Goal: Task Accomplishment & Management: Use online tool/utility

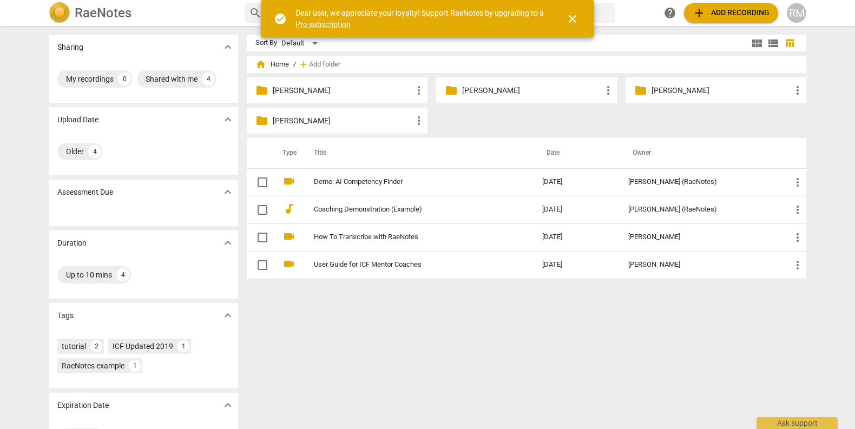
click at [548, 90] on p "[PERSON_NAME]" at bounding box center [532, 90] width 140 height 11
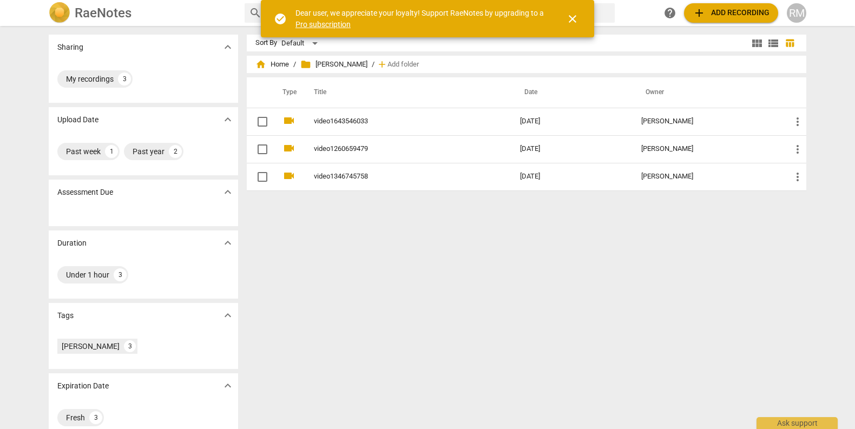
click at [349, 263] on div "Sort By Default view_module view_list table_chart home Home / folder [PERSON_NA…" at bounding box center [531, 228] width 568 height 386
click at [732, 16] on span "add Add recording" at bounding box center [731, 12] width 77 height 13
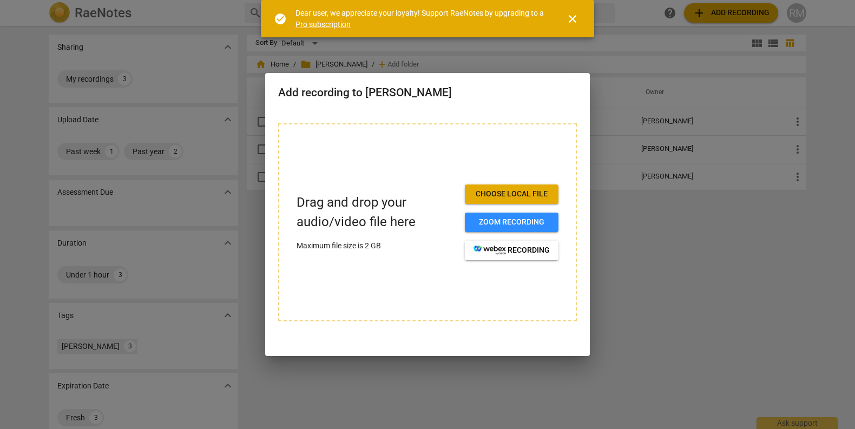
click at [568, 19] on span "close" at bounding box center [572, 18] width 13 height 13
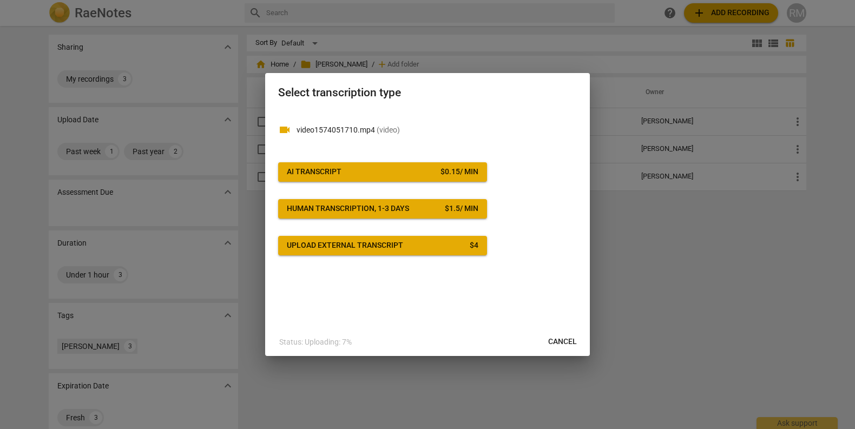
click at [418, 175] on span "AI Transcript $ 0.15 / min" at bounding box center [383, 172] width 192 height 11
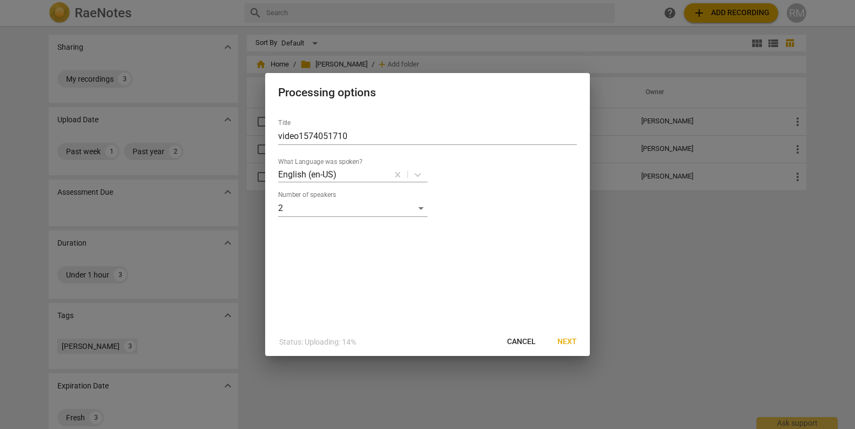
click at [569, 343] on span "Next" at bounding box center [567, 342] width 19 height 11
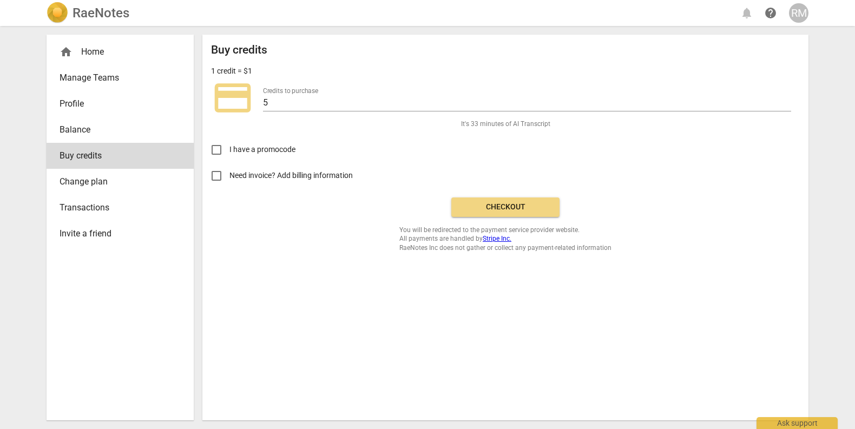
click at [512, 205] on span "Checkout" at bounding box center [505, 207] width 91 height 11
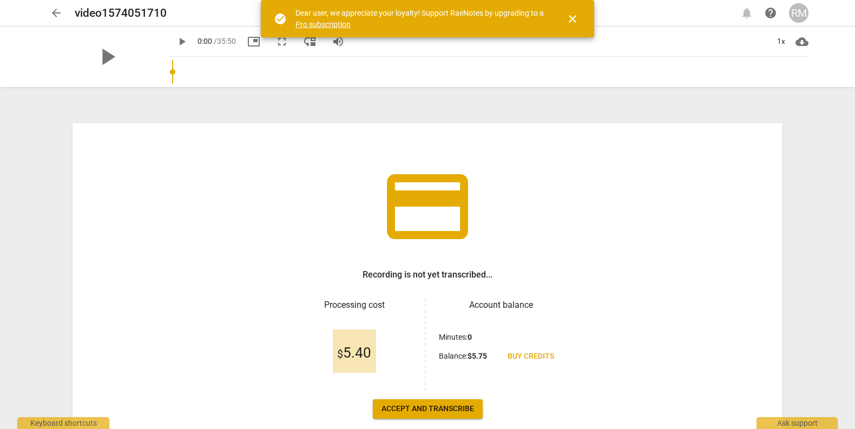
click at [435, 407] on span "Accept and transcribe" at bounding box center [428, 409] width 93 height 11
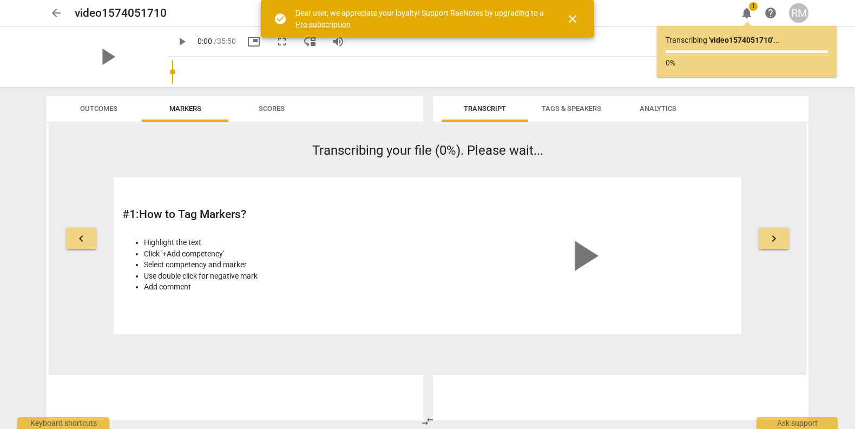
click at [576, 16] on span "close" at bounding box center [572, 18] width 13 height 13
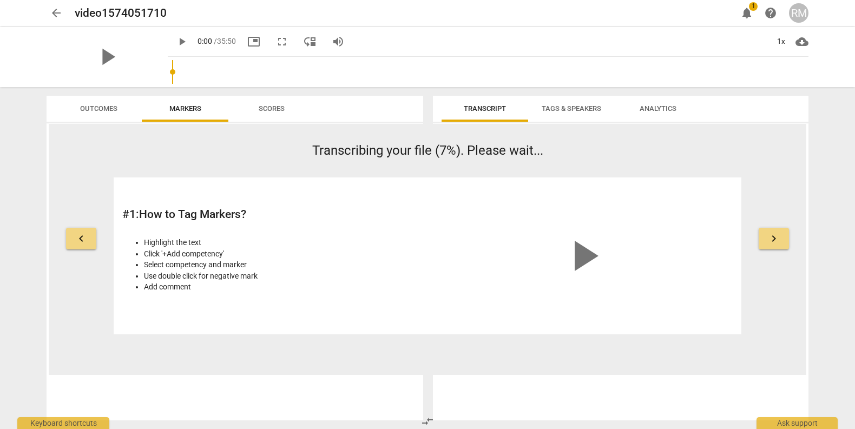
click at [744, 14] on span "notifications" at bounding box center [746, 12] width 13 height 13
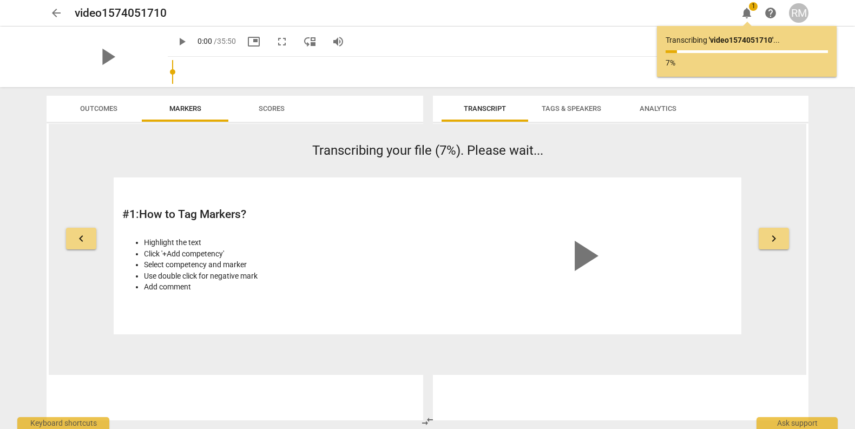
click at [744, 14] on span "notifications" at bounding box center [746, 12] width 13 height 13
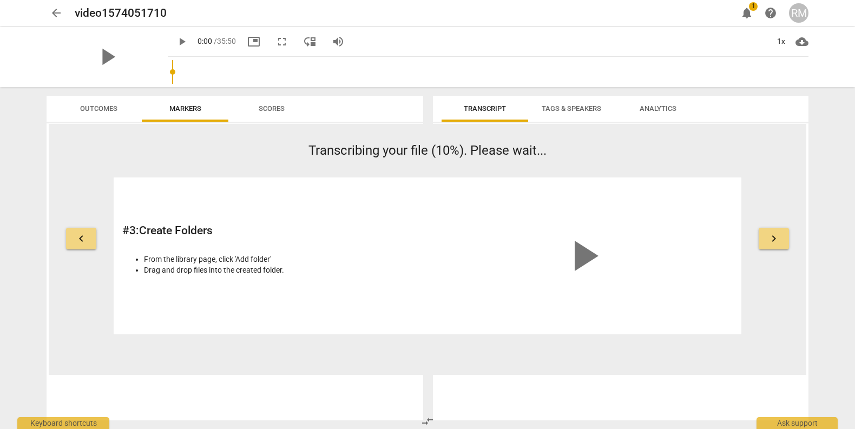
click at [749, 12] on span "notifications" at bounding box center [746, 12] width 13 height 13
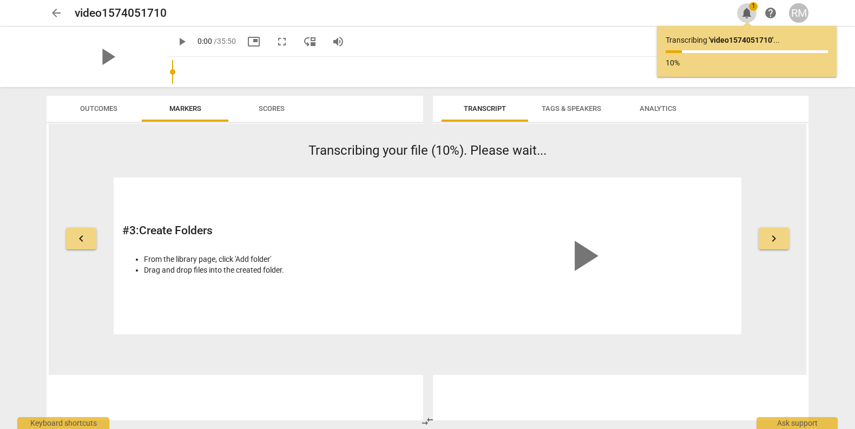
click at [749, 12] on span "notifications" at bounding box center [746, 12] width 13 height 13
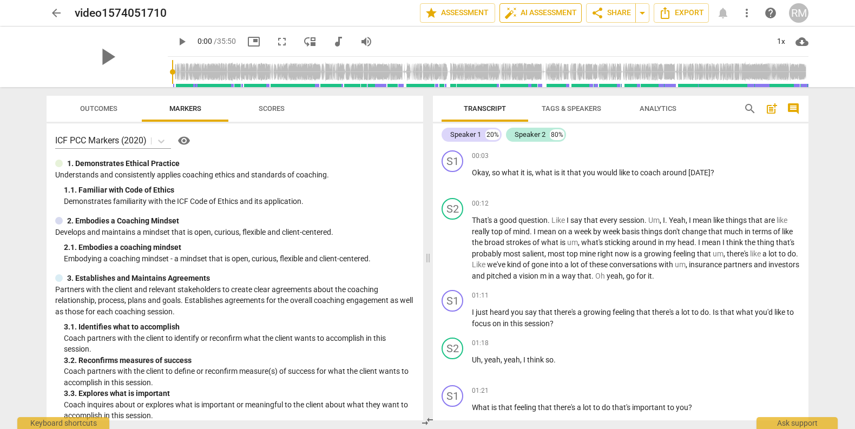
click at [535, 11] on span "auto_fix_high AI Assessment" at bounding box center [540, 12] width 73 height 13
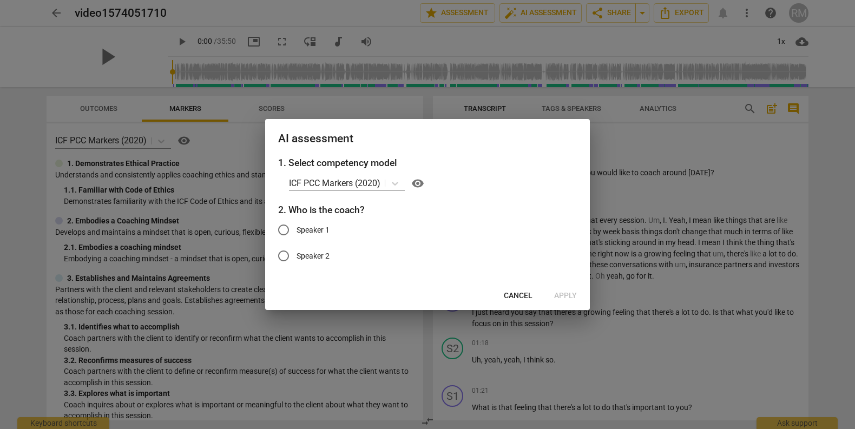
click at [307, 230] on span "Speaker 1" at bounding box center [313, 230] width 33 height 11
click at [297, 230] on input "Speaker 1" at bounding box center [284, 230] width 26 height 26
radio input "true"
click at [350, 180] on p "ICF PCC Markers (2020)" at bounding box center [334, 183] width 91 height 12
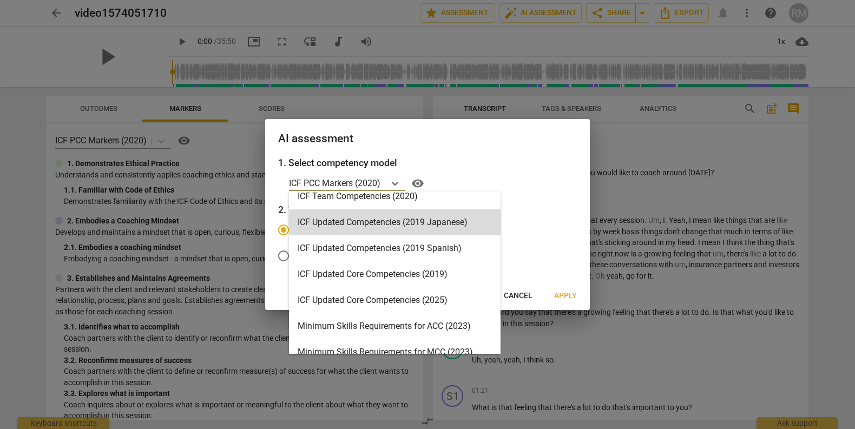
scroll to position [145, 0]
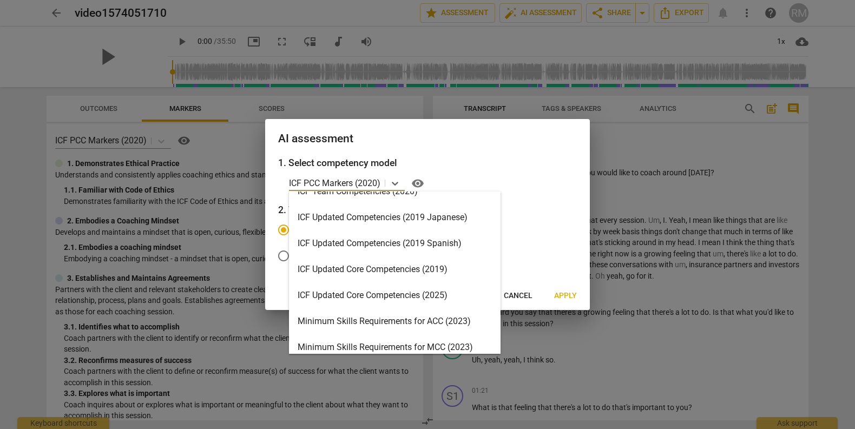
click at [401, 299] on div "ICF Updated Core Competencies (2025)" at bounding box center [395, 296] width 212 height 26
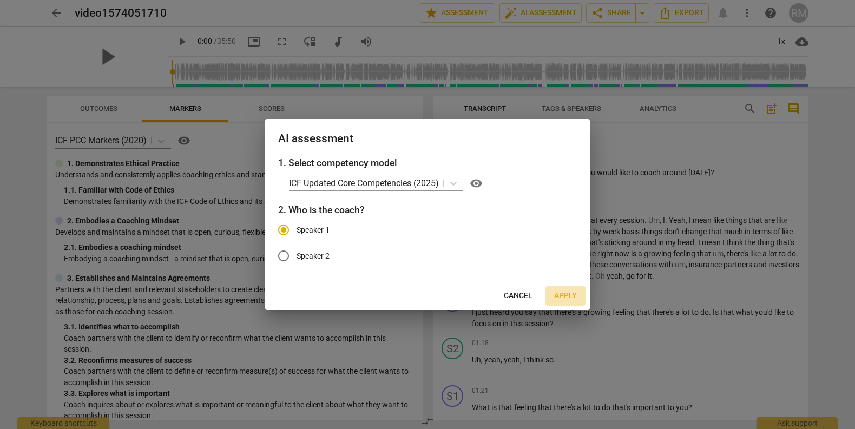
click at [560, 297] on span "Apply" at bounding box center [565, 296] width 23 height 11
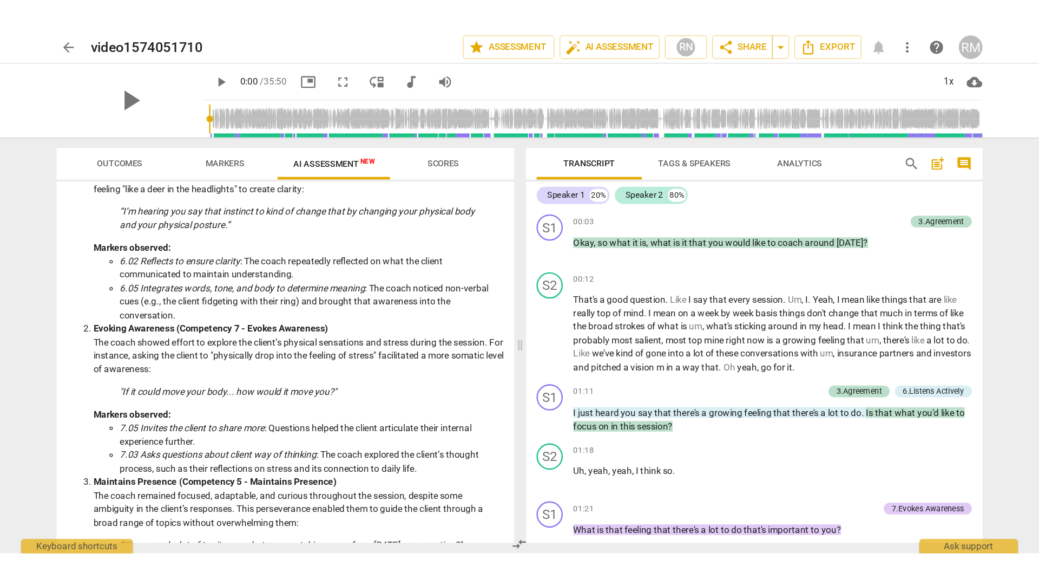
scroll to position [0, 0]
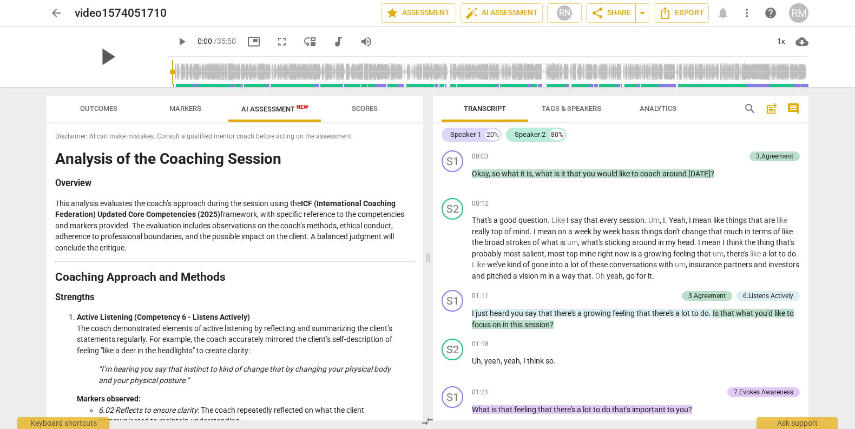
click at [113, 55] on span "play_arrow" at bounding box center [107, 57] width 28 height 28
click at [276, 44] on span "fullscreen" at bounding box center [282, 41] width 13 height 13
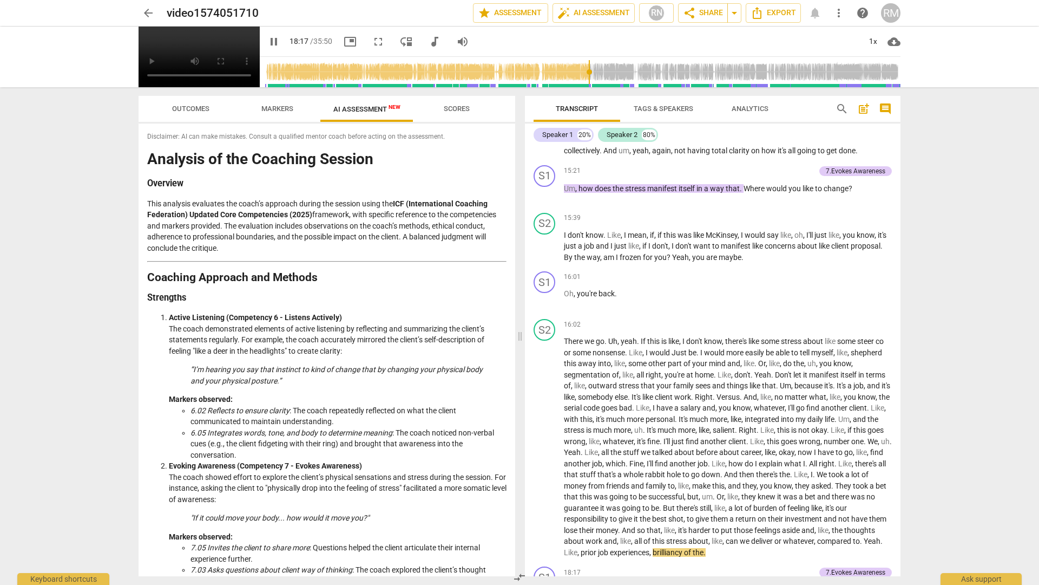
scroll to position [2675, 0]
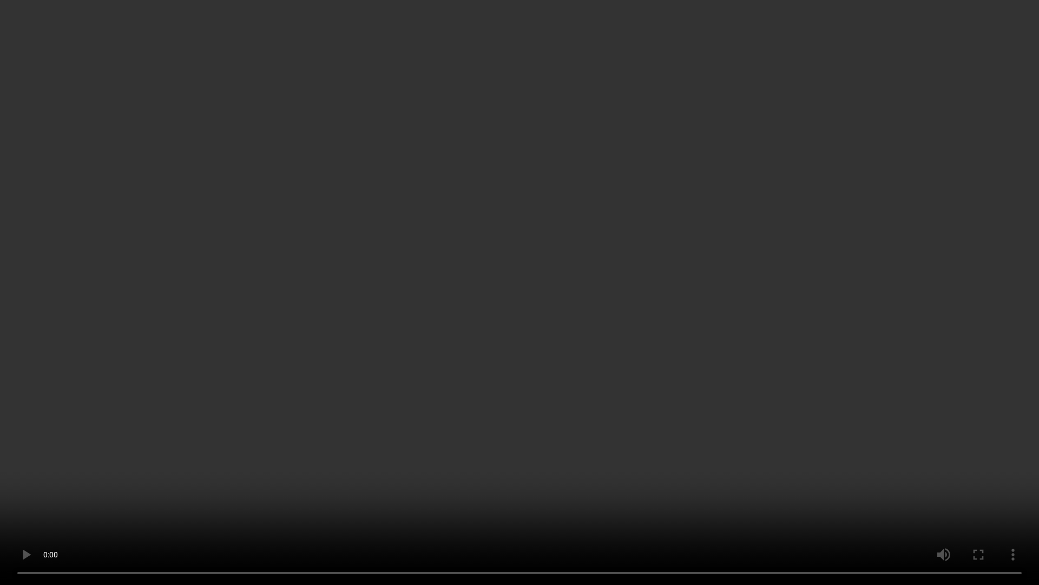
click at [655, 313] on video at bounding box center [519, 292] width 1039 height 585
type input "1268"
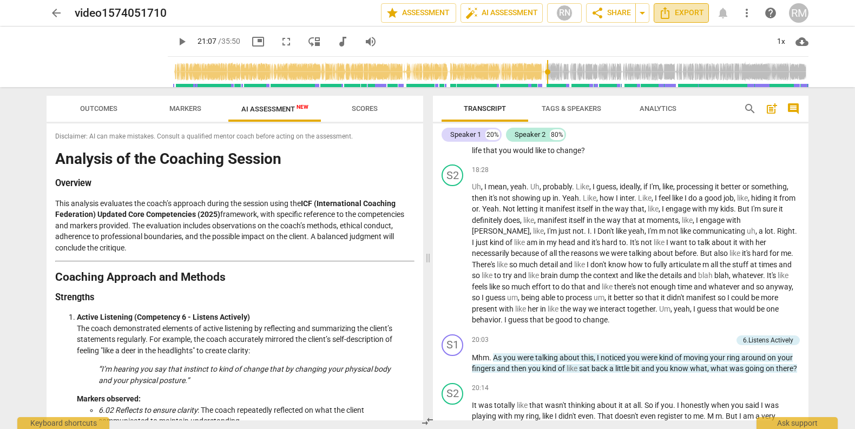
click at [686, 12] on span "Export" at bounding box center [681, 12] width 45 height 13
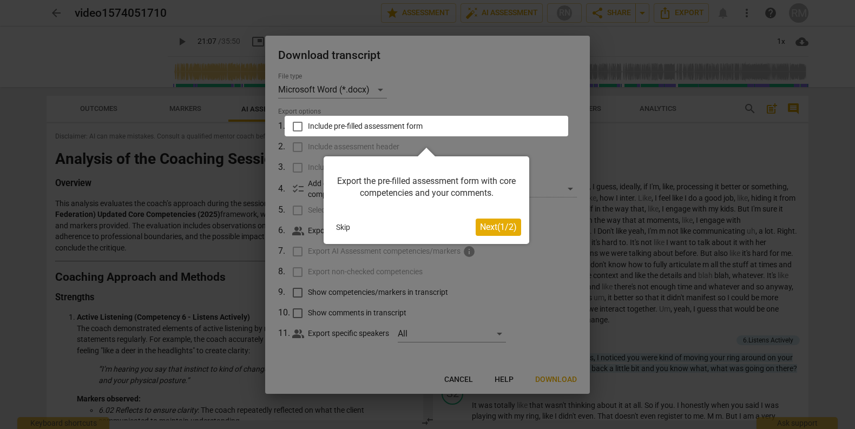
click at [342, 223] on button "Skip" at bounding box center [343, 227] width 23 height 16
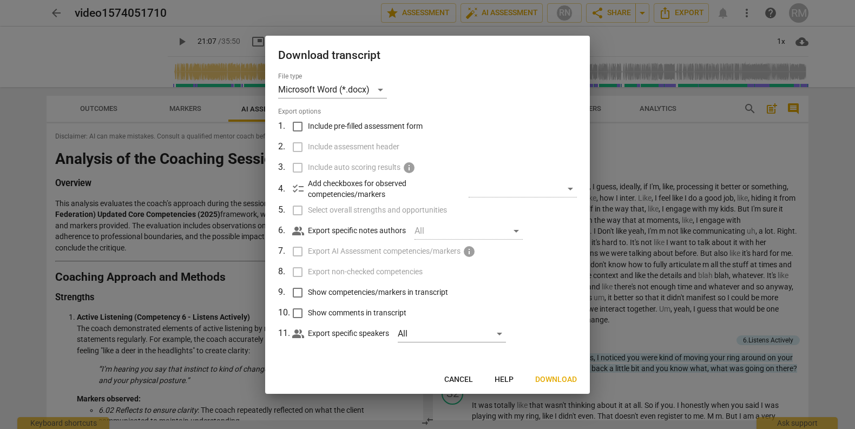
click at [768, 218] on div at bounding box center [427, 214] width 855 height 429
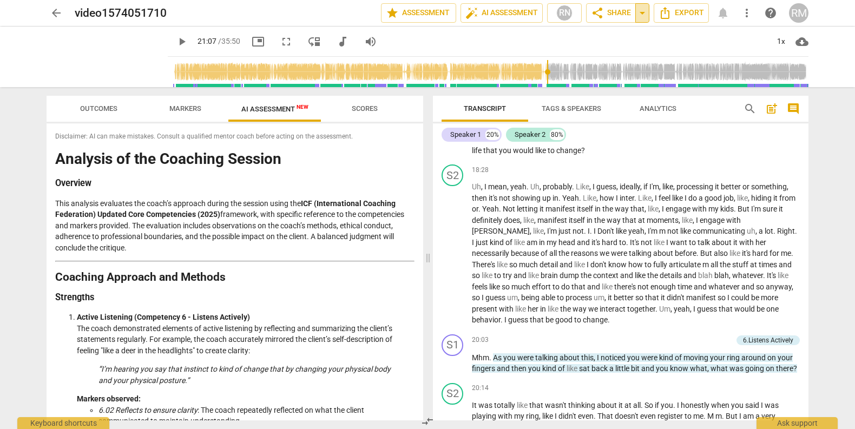
click at [638, 20] on button "arrow_drop_down" at bounding box center [642, 12] width 14 height 19
click at [608, 16] on span "share Share" at bounding box center [611, 12] width 40 height 13
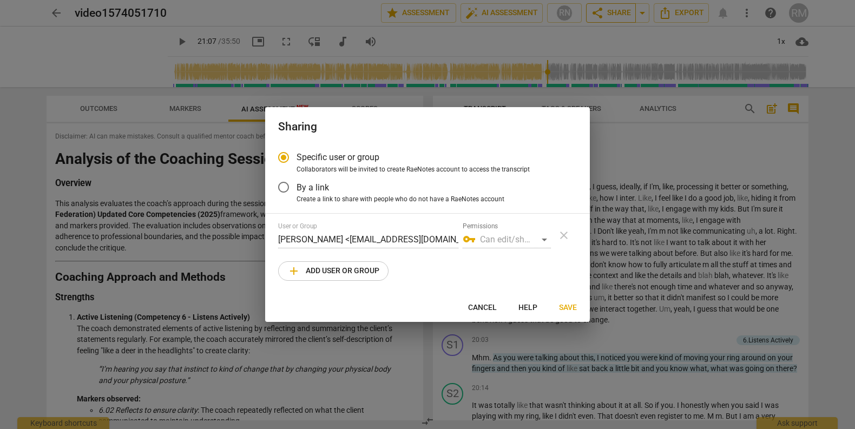
radio input "false"
click at [312, 181] on span "By a link" at bounding box center [313, 187] width 32 height 12
click at [297, 181] on input "By a link" at bounding box center [284, 187] width 26 height 26
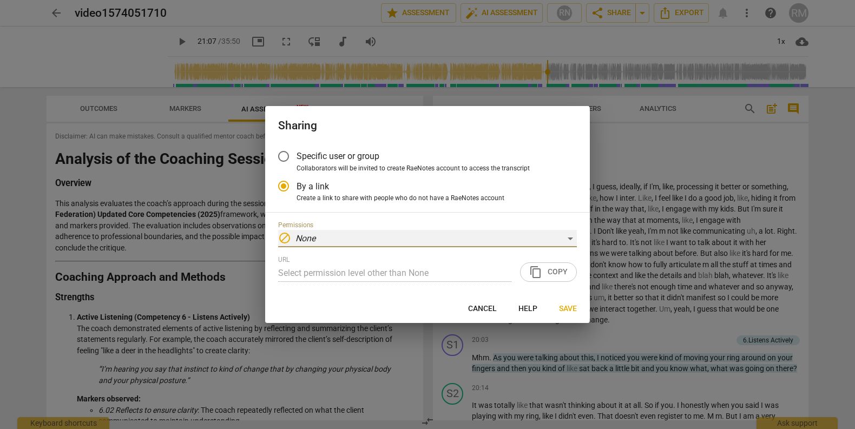
click at [340, 231] on div "block None" at bounding box center [427, 238] width 299 height 17
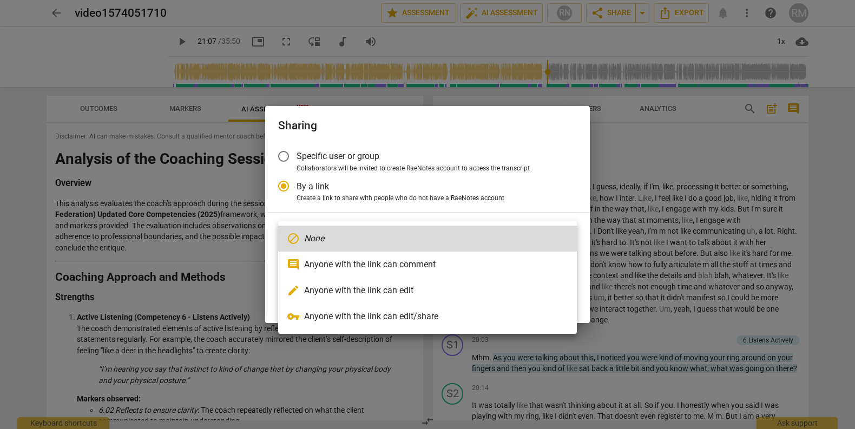
click at [373, 322] on li "vpn_key Anyone with the link can edit/share" at bounding box center [427, 317] width 299 height 26
radio input "false"
type input "[URL][DOMAIN_NAME]"
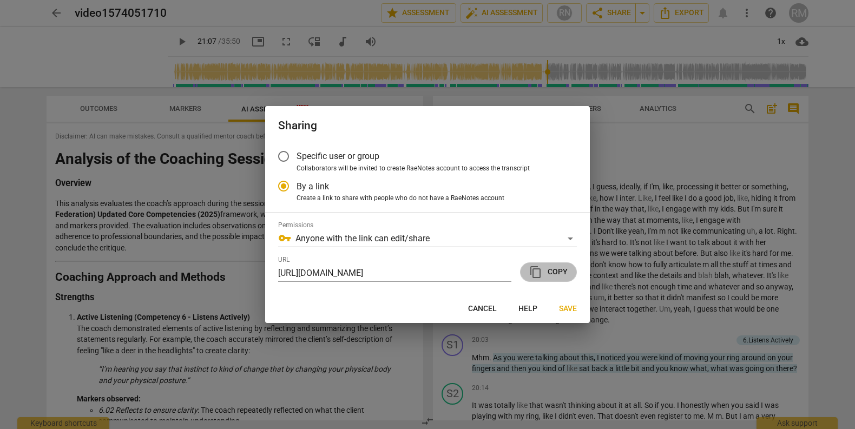
click at [555, 281] on button "content_copy Copy" at bounding box center [548, 272] width 57 height 19
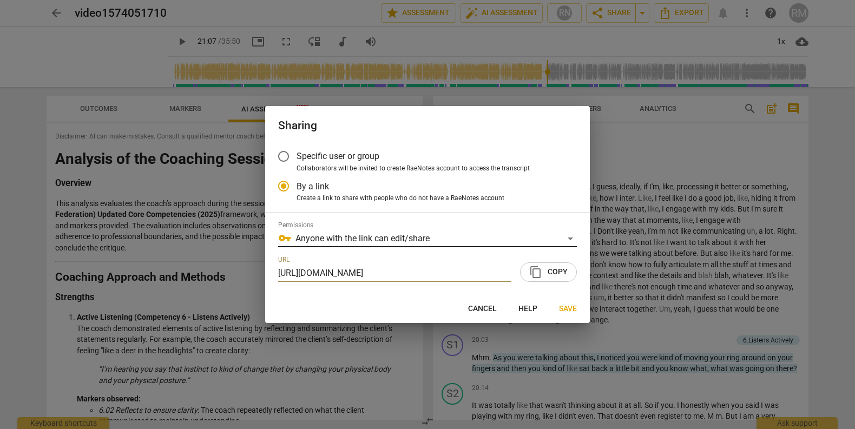
click at [449, 230] on div "Permissions vpn_key Anyone with the link can edit/share" at bounding box center [427, 234] width 299 height 26
click at [445, 238] on div "vpn_key Anyone with the link can edit/share" at bounding box center [427, 238] width 299 height 17
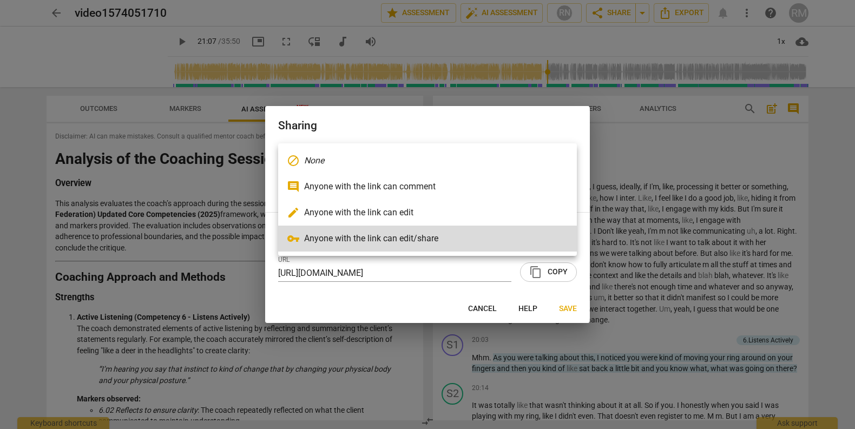
click at [441, 215] on li "edit Anyone with the link can edit" at bounding box center [427, 213] width 299 height 26
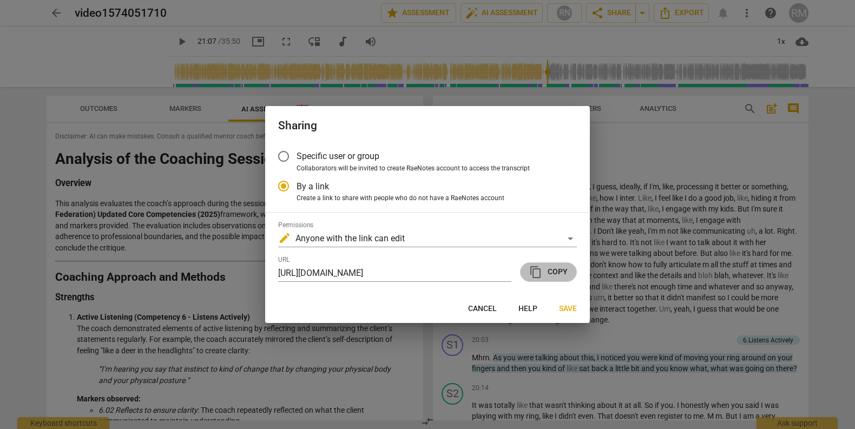
click at [554, 274] on span "content_copy Copy" at bounding box center [548, 272] width 38 height 13
click at [573, 312] on span "Save" at bounding box center [568, 309] width 18 height 11
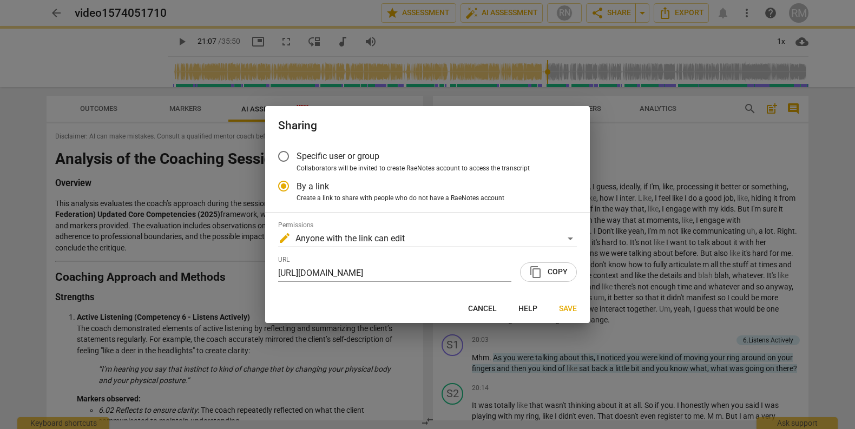
radio input "false"
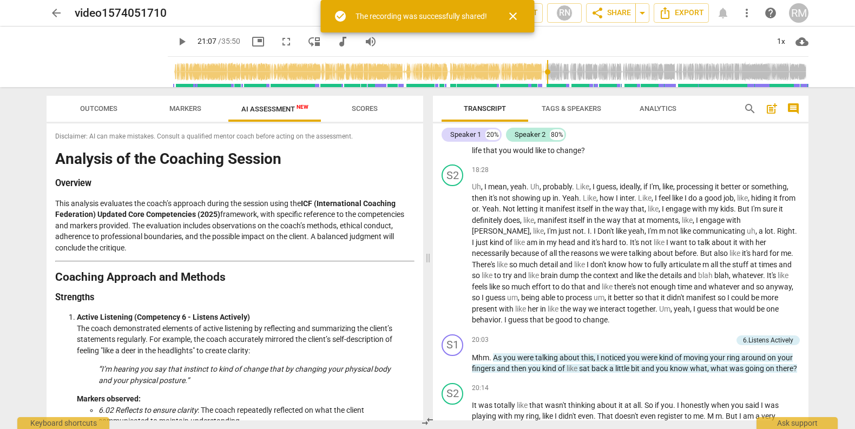
click at [512, 15] on span "close" at bounding box center [513, 16] width 13 height 13
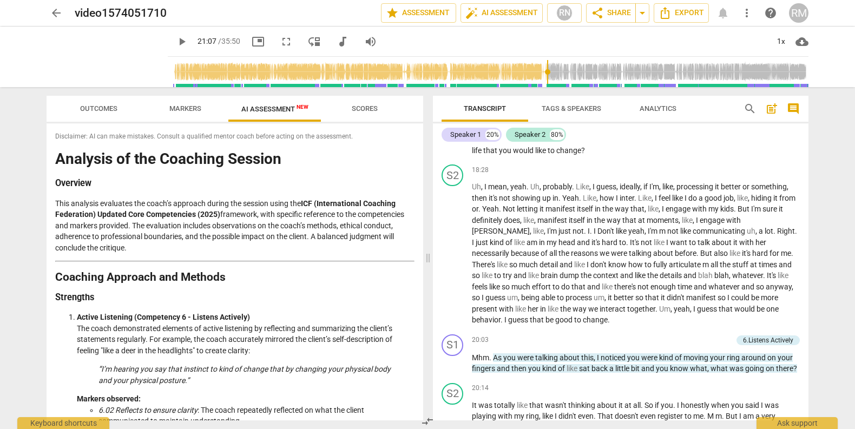
click at [280, 43] on span "fullscreen" at bounding box center [286, 41] width 13 height 13
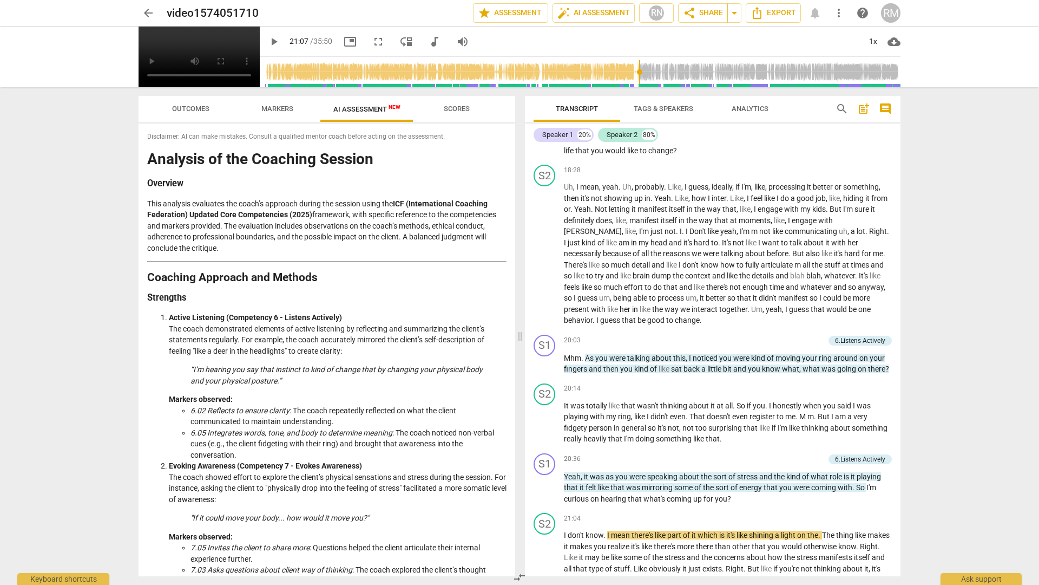
click at [260, 87] on video at bounding box center [199, 57] width 121 height 61
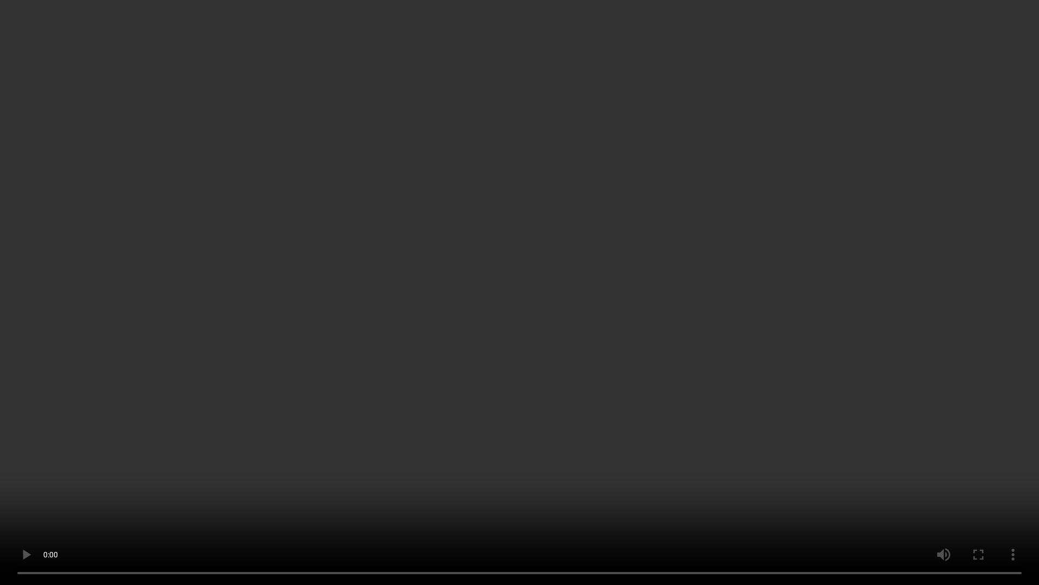
scroll to position [3115, 0]
click at [487, 372] on video at bounding box center [519, 292] width 1039 height 585
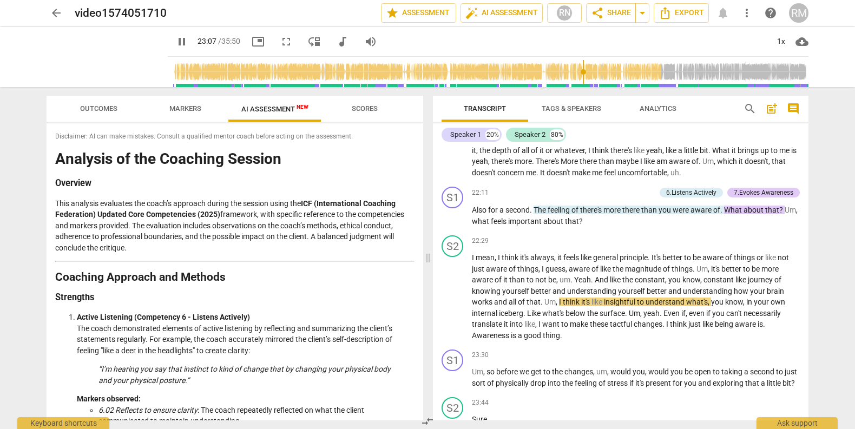
click at [280, 43] on span "fullscreen" at bounding box center [286, 41] width 13 height 13
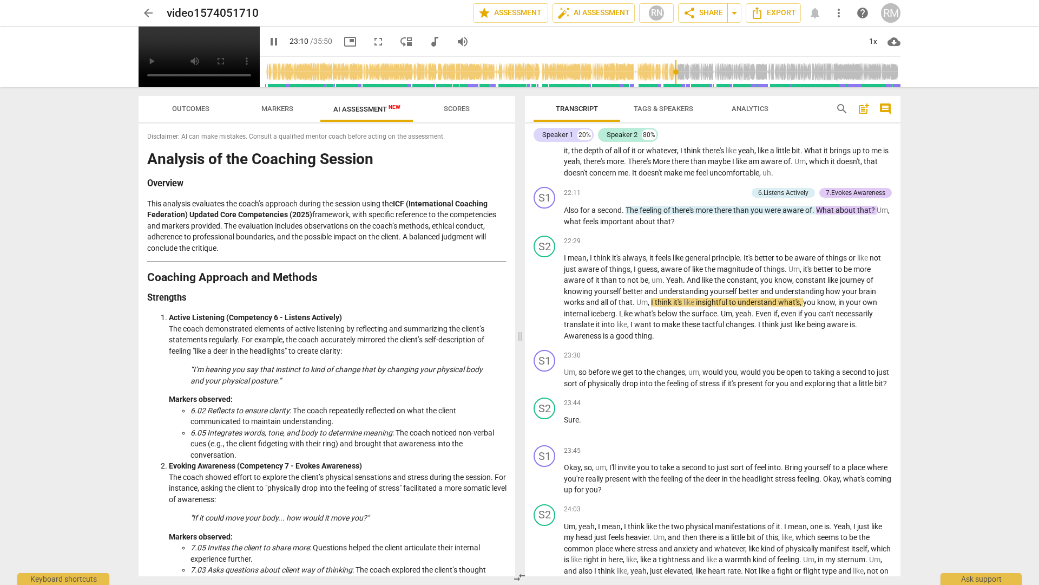
type input "1390"
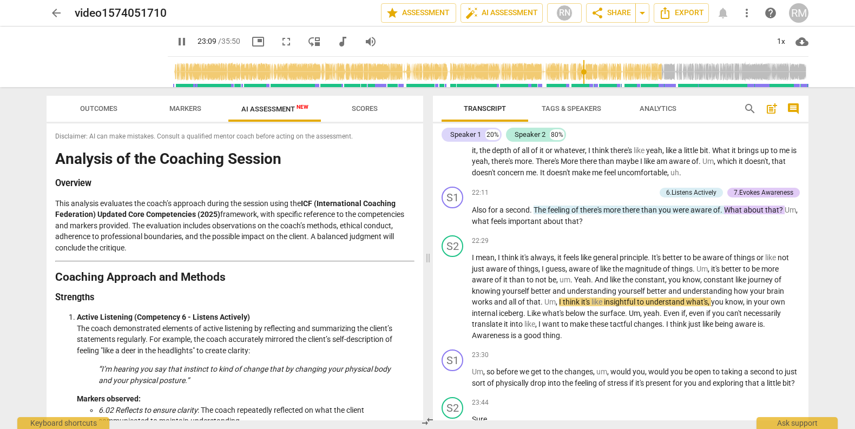
click at [175, 45] on span "pause" at bounding box center [181, 41] width 13 height 13
click at [280, 44] on span "fullscreen" at bounding box center [286, 41] width 13 height 13
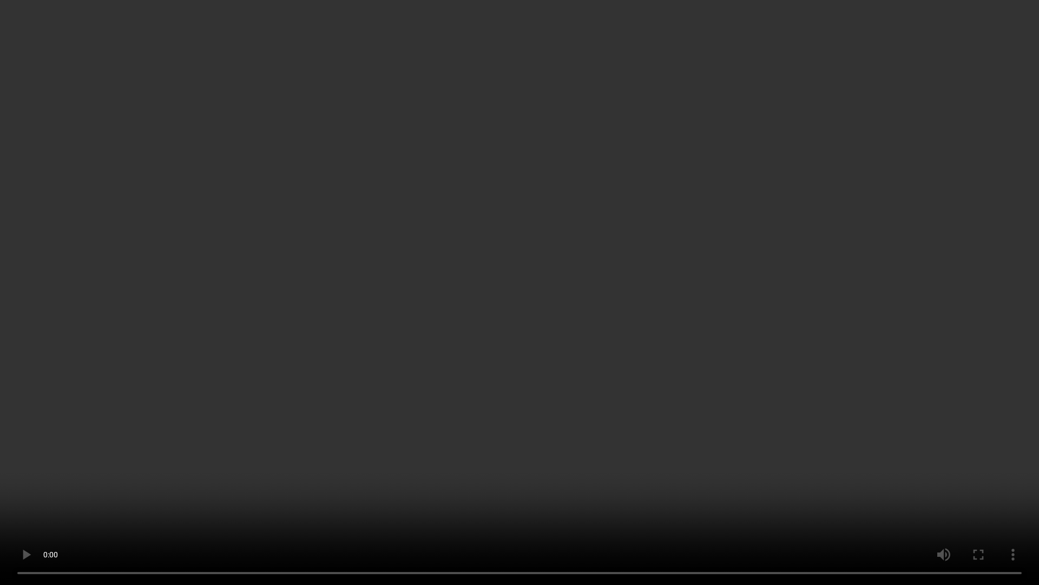
click at [600, 420] on video at bounding box center [519, 292] width 1039 height 585
click at [715, 103] on video at bounding box center [519, 292] width 1039 height 585
click at [855, 359] on video at bounding box center [519, 292] width 1039 height 585
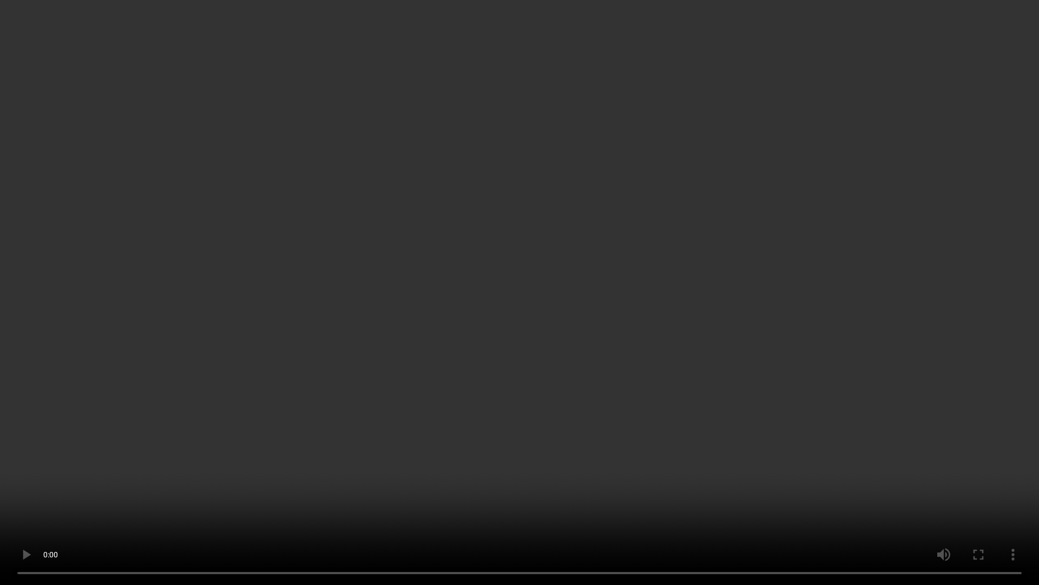
click at [855, 375] on video at bounding box center [519, 292] width 1039 height 585
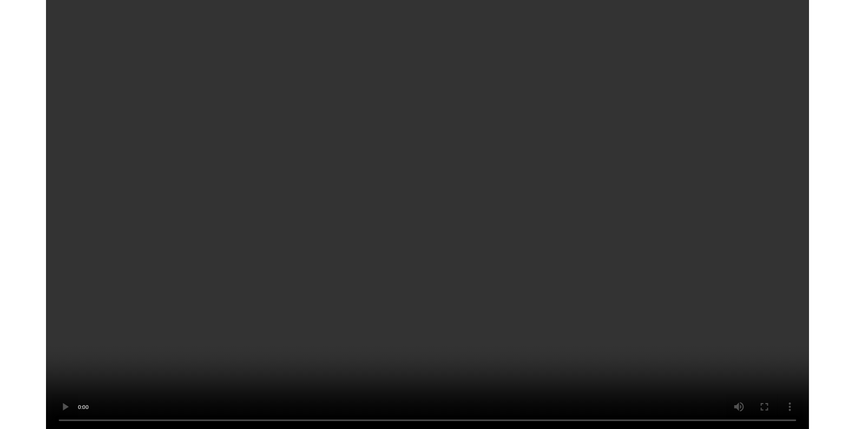
scroll to position [4997, 0]
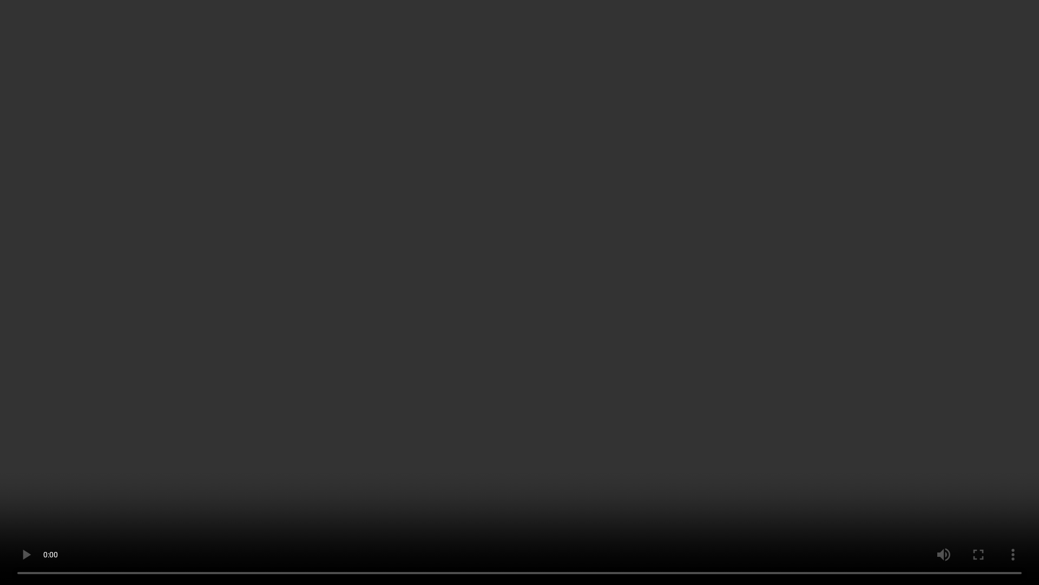
click at [635, 216] on video at bounding box center [519, 292] width 1039 height 585
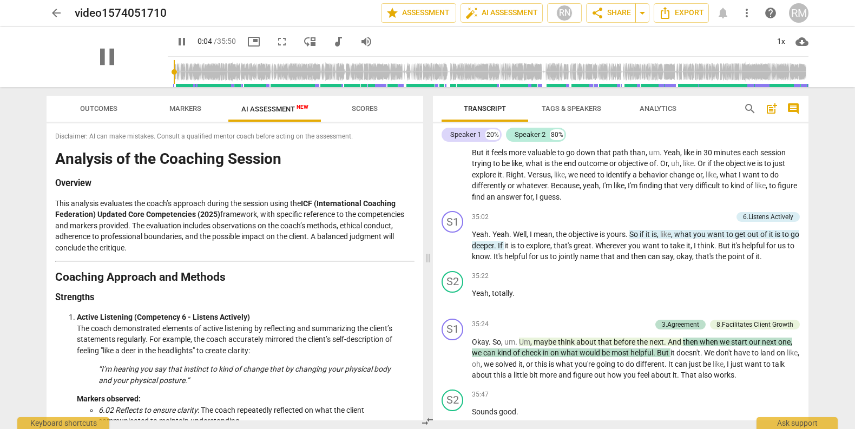
click at [116, 42] on div "pause" at bounding box center [107, 57] width 121 height 61
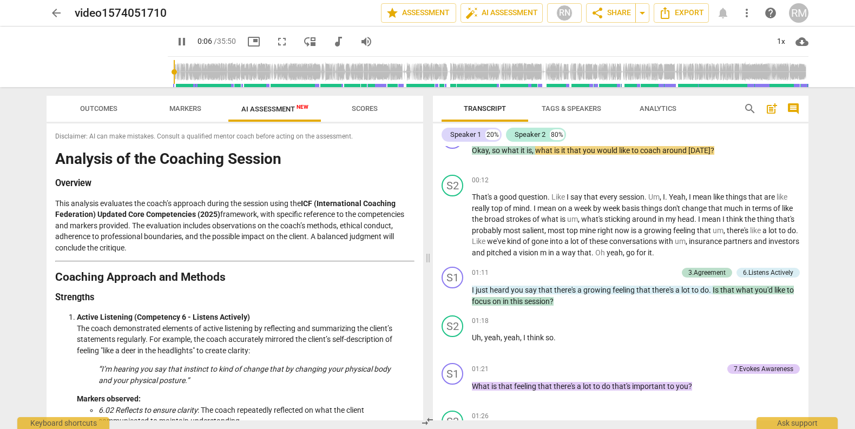
click at [175, 39] on span "pause" at bounding box center [181, 41] width 13 height 13
type input "7"
